Goal: Task Accomplishment & Management: Complete application form

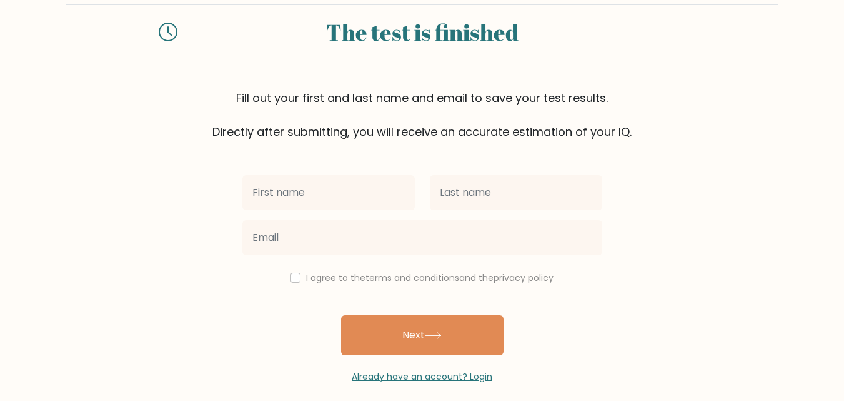
scroll to position [38, 0]
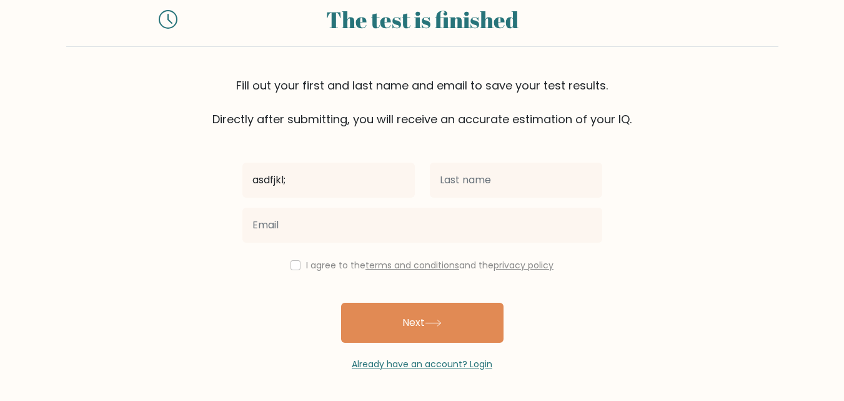
type input "asdfjkl;"
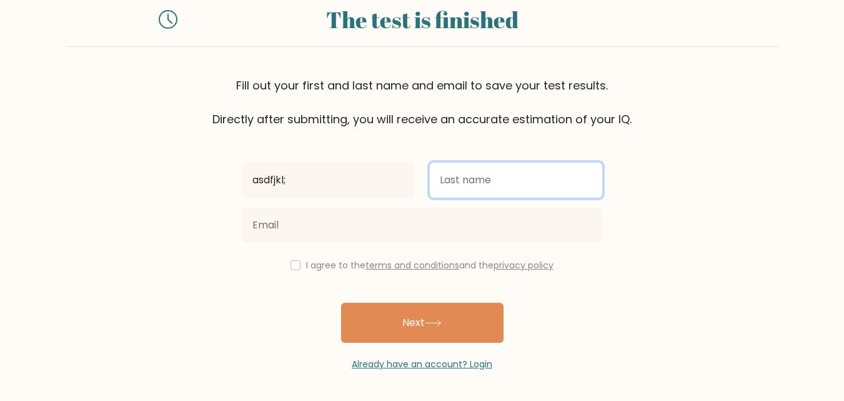
click at [507, 183] on input "text" at bounding box center [516, 179] width 172 height 35
click at [507, 183] on input "jkl" at bounding box center [516, 179] width 172 height 35
type input "jkl;"
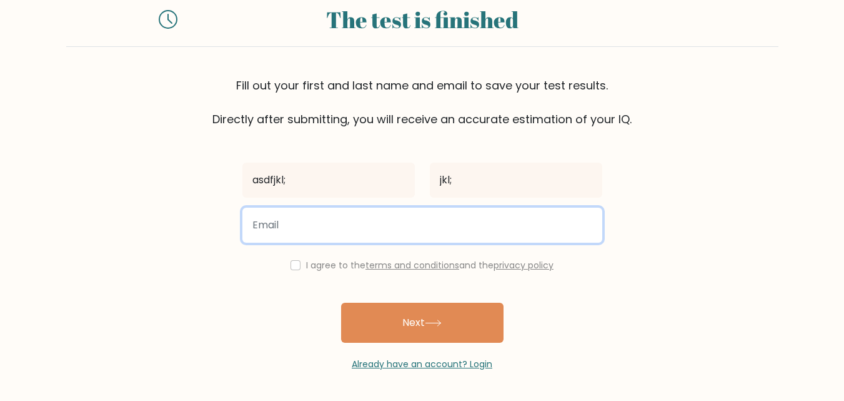
click at [412, 231] on input "email" at bounding box center [422, 224] width 360 height 35
type input "[EMAIL_ADDRESS][DOMAIN_NAME]"
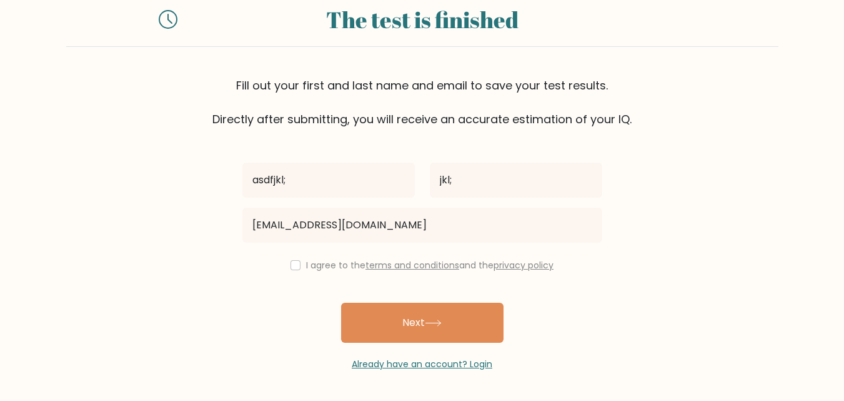
click at [298, 261] on div "I agree to the terms and conditions and the privacy policy" at bounding box center [422, 264] width 375 height 15
click at [294, 264] on input "checkbox" at bounding box center [296, 265] width 10 height 10
checkbox input "true"
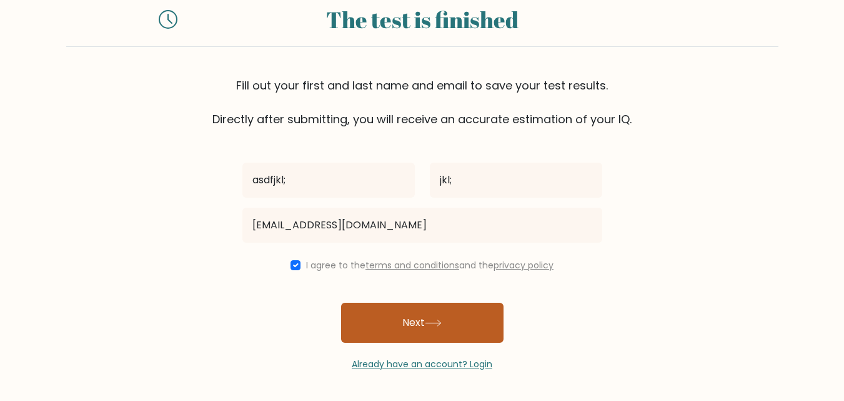
click at [388, 310] on button "Next" at bounding box center [422, 322] width 162 height 40
